Goal: Task Accomplishment & Management: Use online tool/utility

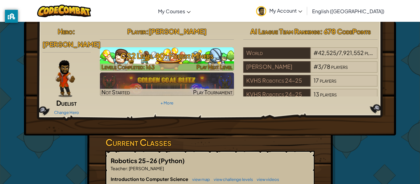
click at [157, 60] on h3 "CS2 Level 40: Forest Miners" at bounding box center [167, 56] width 135 height 14
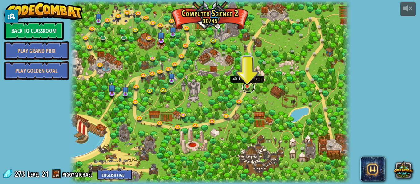
click at [247, 87] on link at bounding box center [249, 87] width 12 height 12
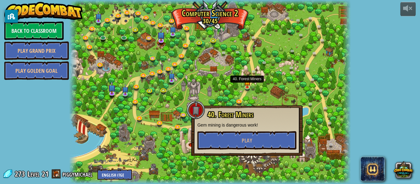
click at [52, 141] on div "powered by Back to Classroom Play Grand Prix Play Golden Goal 8. Picnic Buster …" at bounding box center [210, 92] width 420 height 184
click at [66, 179] on link "piggymichael" at bounding box center [78, 174] width 32 height 10
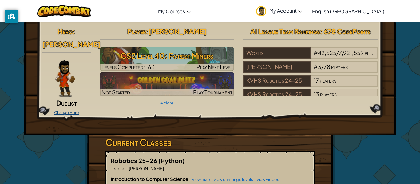
click at [60, 110] on link "Change Hero" at bounding box center [66, 112] width 25 height 5
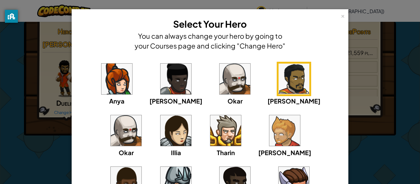
scroll to position [81, 0]
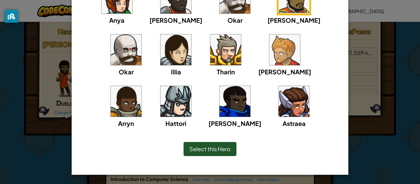
click at [201, 146] on span "Select this Hero" at bounding box center [210, 149] width 41 height 7
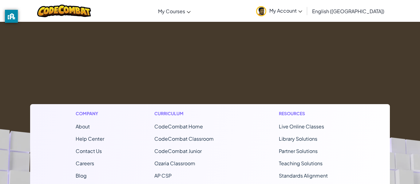
scroll to position [0, 0]
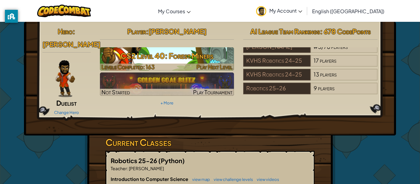
click at [148, 55] on h3 "CS2 Level 40: Forest Miners" at bounding box center [167, 56] width 135 height 14
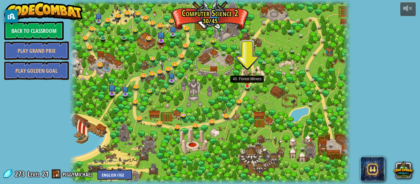
click at [247, 83] on img at bounding box center [247, 79] width 6 height 15
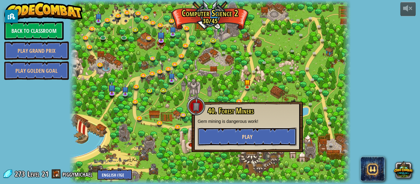
click at [239, 140] on button "Play" at bounding box center [247, 137] width 99 height 18
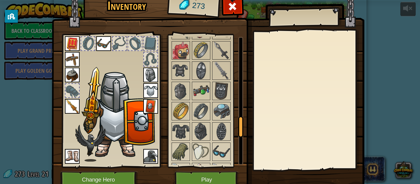
scroll to position [525, 0]
click at [195, 85] on img at bounding box center [201, 90] width 17 height 17
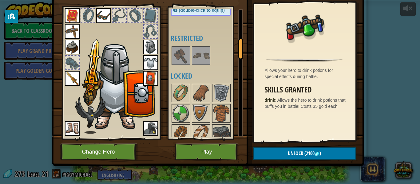
scroll to position [189, 0]
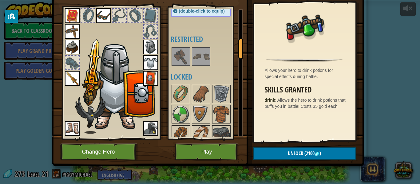
click at [180, 62] on img at bounding box center [180, 56] width 17 height 17
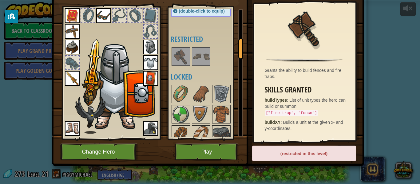
click at [189, 58] on img at bounding box center [180, 56] width 17 height 17
click at [202, 58] on img at bounding box center [201, 56] width 17 height 17
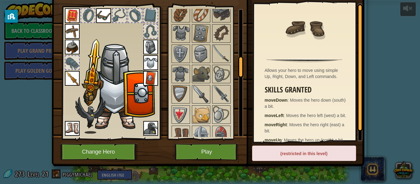
scroll to position [310, 0]
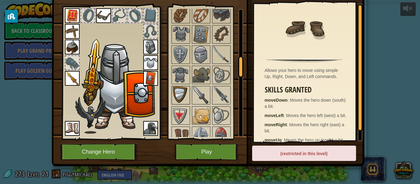
click at [190, 93] on div at bounding box center [181, 95] width 18 height 18
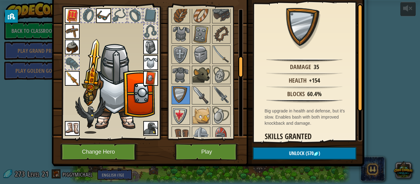
click at [192, 73] on div at bounding box center [201, 75] width 18 height 18
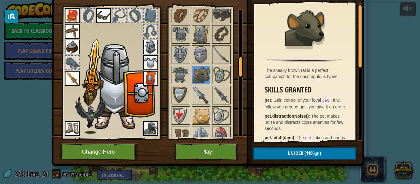
click at [73, 83] on img at bounding box center [72, 78] width 15 height 15
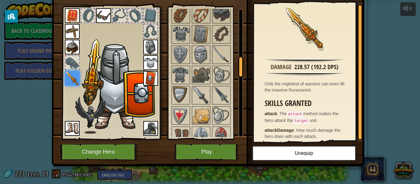
scroll to position [0, 0]
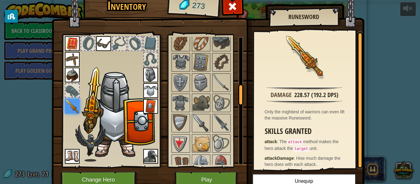
click at [414, 68] on div "Inventory 273 Available Equip Equip Equip Equip Equip Equip Equip Equip Equip E…" at bounding box center [210, 92] width 420 height 184
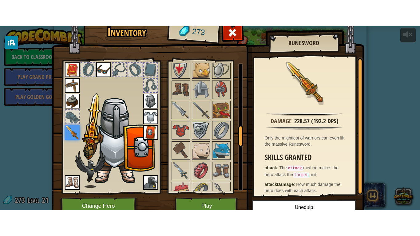
scroll to position [28, 0]
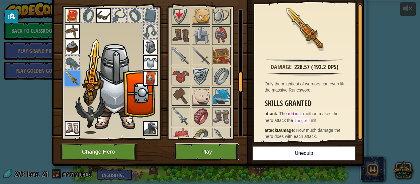
click at [196, 153] on button "Play" at bounding box center [207, 152] width 64 height 17
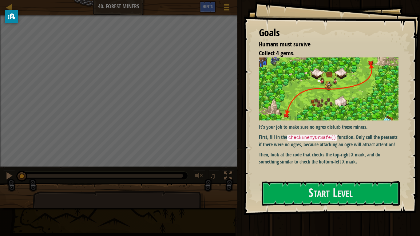
click at [302, 166] on p "Then, look at the code that checks the top-right X mark, and do something simil…" at bounding box center [329, 158] width 140 height 14
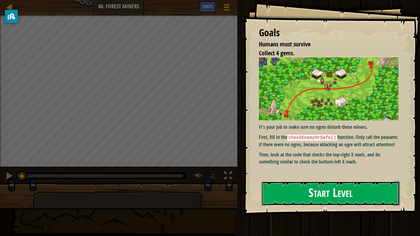
click at [336, 183] on button "Start Level" at bounding box center [331, 194] width 138 height 24
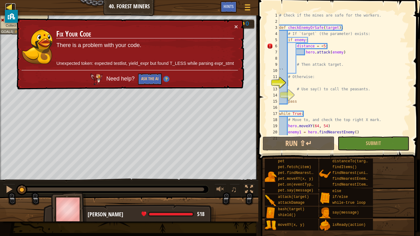
click at [10, 8] on div at bounding box center [10, 7] width 8 height 8
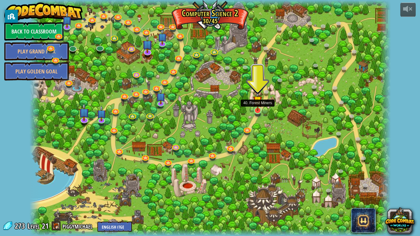
click at [258, 109] on img at bounding box center [257, 100] width 9 height 21
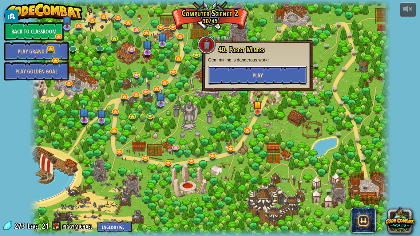
click at [251, 77] on button "Play" at bounding box center [257, 75] width 99 height 18
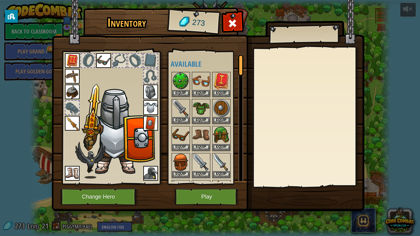
click at [78, 121] on img at bounding box center [72, 123] width 15 height 15
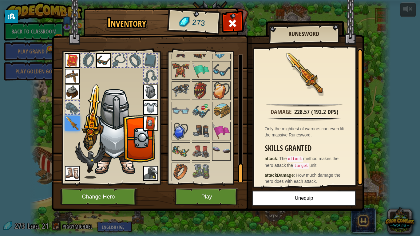
scroll to position [4, 0]
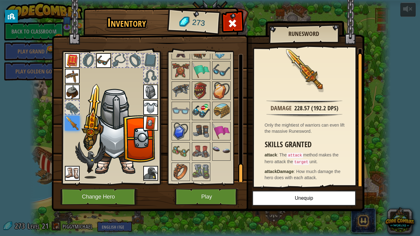
click at [210, 112] on div at bounding box center [201, 111] width 18 height 18
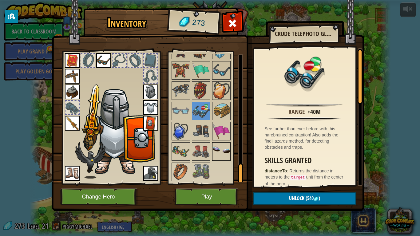
click at [212, 158] on div at bounding box center [221, 152] width 18 height 18
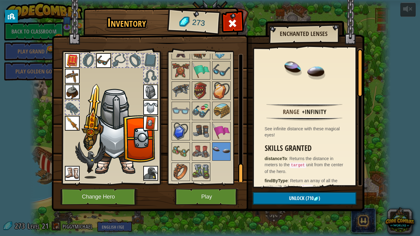
click at [200, 173] on img at bounding box center [201, 171] width 17 height 17
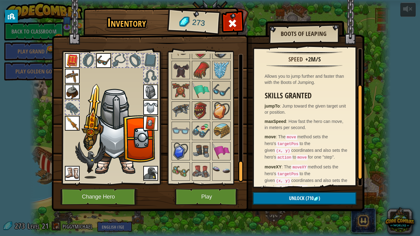
scroll to position [707, 0]
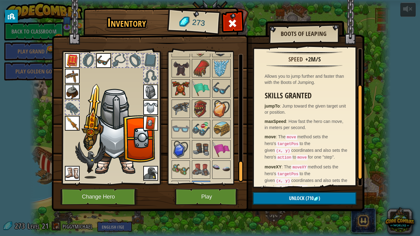
click at [175, 89] on img at bounding box center [180, 88] width 17 height 17
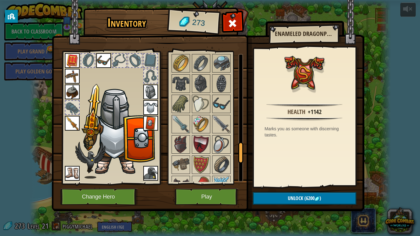
scroll to position [631, 0]
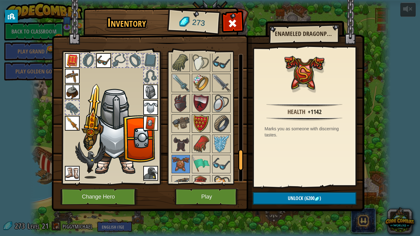
click at [195, 119] on img at bounding box center [201, 123] width 17 height 17
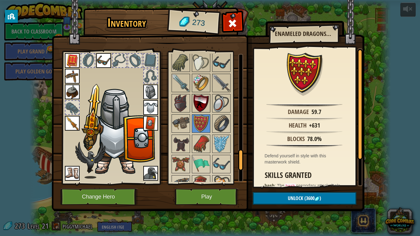
click at [193, 102] on img at bounding box center [201, 103] width 17 height 17
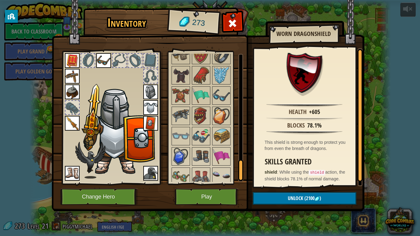
scroll to position [699, 0]
click at [198, 114] on img at bounding box center [201, 116] width 17 height 17
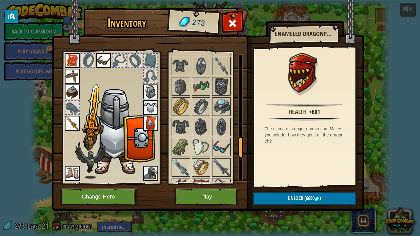
scroll to position [546, 0]
click at [199, 131] on img at bounding box center [201, 127] width 17 height 17
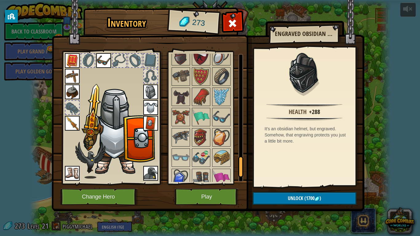
scroll to position [676, 0]
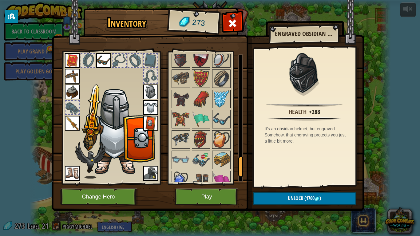
click at [221, 99] on img at bounding box center [221, 98] width 17 height 17
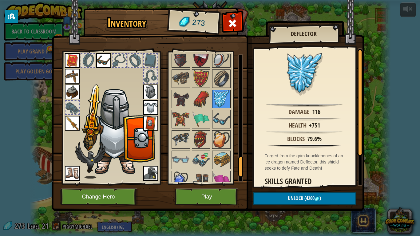
scroll to position [725, 0]
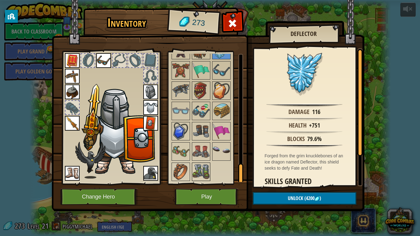
click at [207, 167] on img at bounding box center [201, 171] width 17 height 17
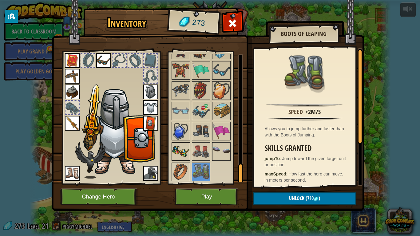
click at [186, 143] on div at bounding box center [181, 152] width 18 height 18
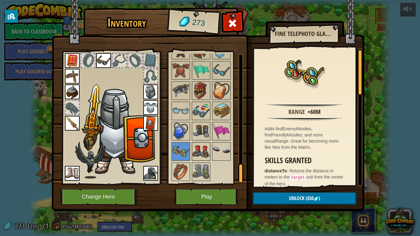
click at [194, 147] on img at bounding box center [201, 151] width 17 height 17
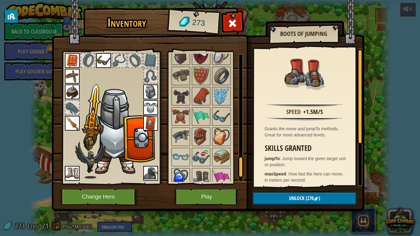
scroll to position [678, 0]
click at [177, 112] on img at bounding box center [180, 116] width 17 height 17
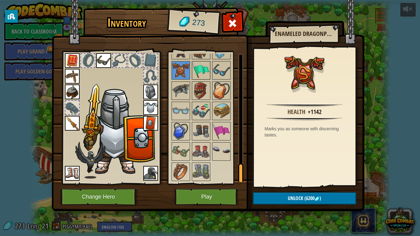
scroll to position [725, 0]
click at [226, 104] on img at bounding box center [221, 111] width 17 height 17
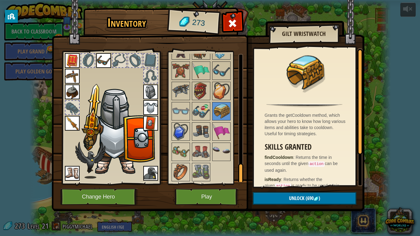
click at [221, 97] on img at bounding box center [221, 90] width 17 height 17
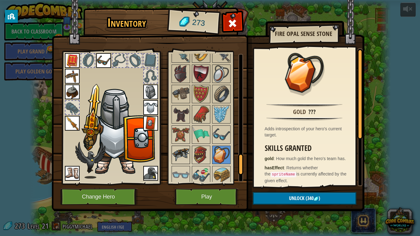
scroll to position [659, 0]
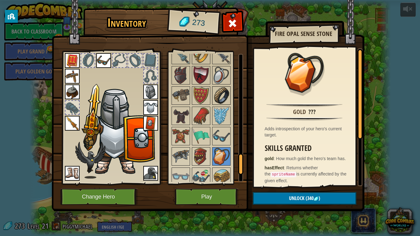
click at [221, 94] on img at bounding box center [221, 95] width 17 height 17
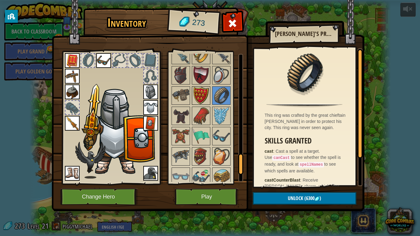
click at [203, 100] on img at bounding box center [201, 95] width 17 height 17
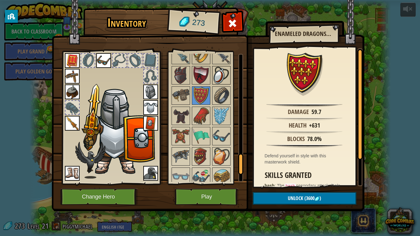
click at [218, 68] on img at bounding box center [221, 75] width 17 height 17
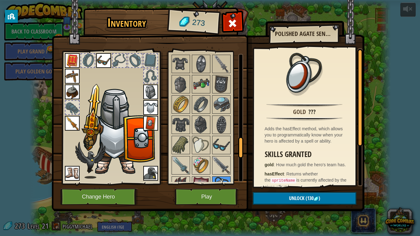
scroll to position [548, 0]
click at [166, 59] on img at bounding box center [208, 99] width 313 height 223
click at [203, 86] on img at bounding box center [201, 84] width 17 height 17
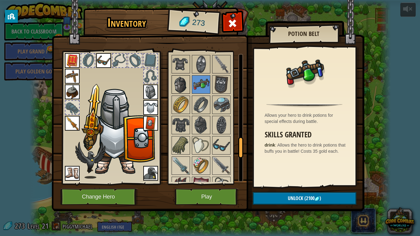
click at [187, 84] on img at bounding box center [180, 84] width 17 height 17
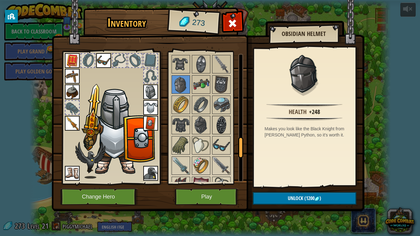
click at [219, 127] on img at bounding box center [221, 125] width 17 height 17
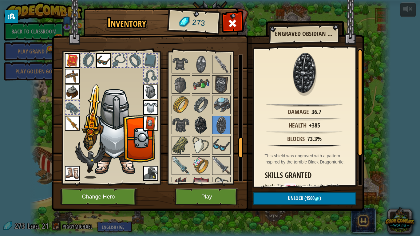
click at [201, 126] on img at bounding box center [201, 125] width 17 height 17
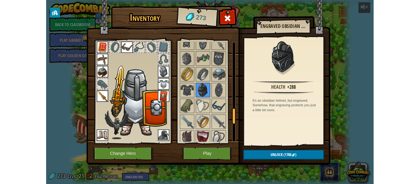
scroll to position [557, 0]
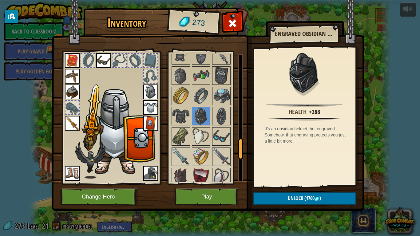
click at [147, 102] on img at bounding box center [150, 107] width 15 height 15
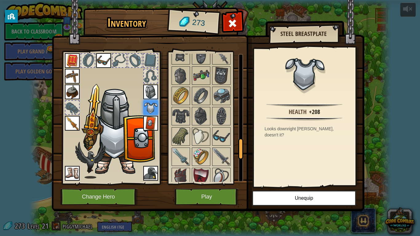
click at [145, 97] on img at bounding box center [150, 92] width 15 height 15
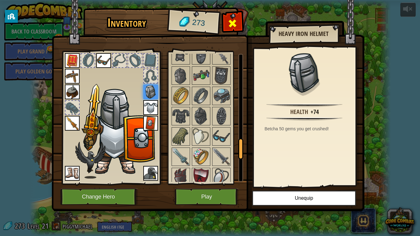
click at [230, 24] on span at bounding box center [233, 23] width 10 height 10
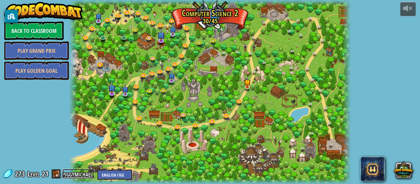
click at [69, 176] on link "piggymichael" at bounding box center [78, 174] width 32 height 10
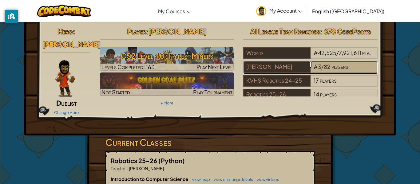
click at [311, 62] on div "# 3 / 82 players" at bounding box center [344, 67] width 67 height 12
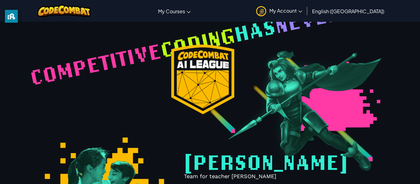
select select "6008943ed51fb00046e2ad9d"
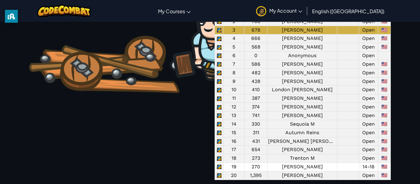
scroll to position [475, 0]
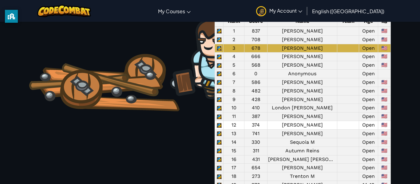
scroll to position [456, 0]
